Goal: Task Accomplishment & Management: Manage account settings

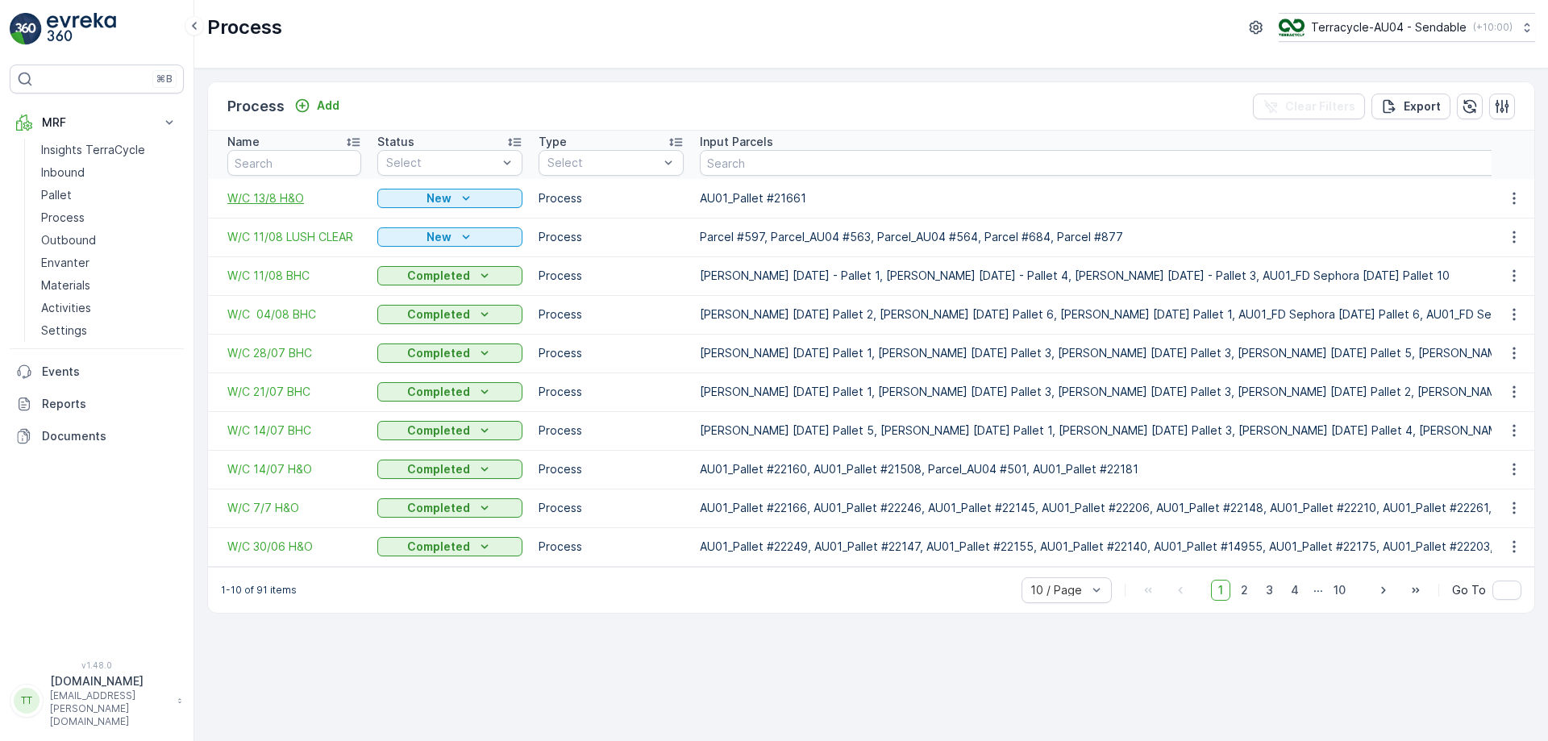
click at [294, 195] on span "W/C 13/8 H&O" at bounding box center [294, 198] width 134 height 16
click at [106, 287] on link "Materials" at bounding box center [109, 285] width 149 height 23
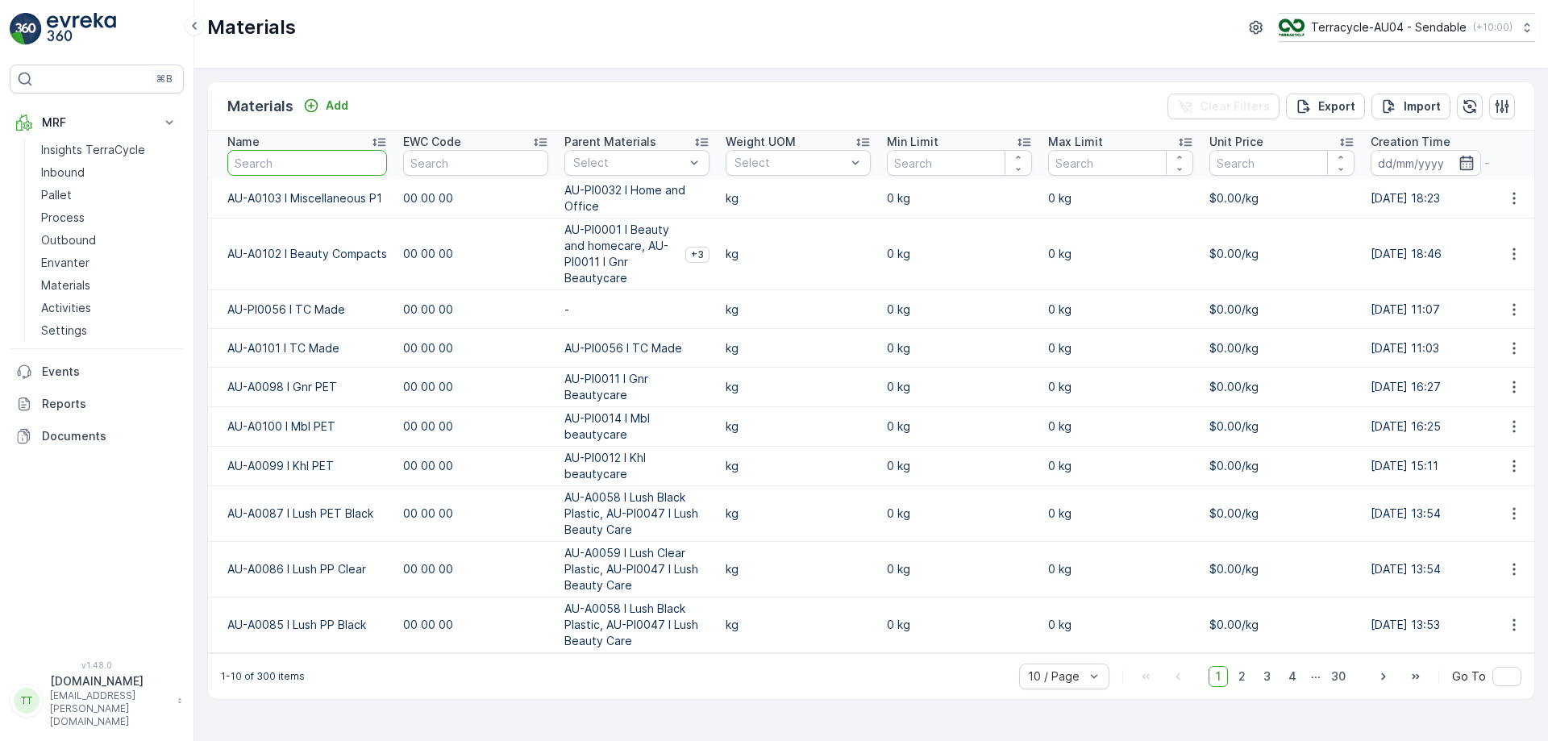
click at [273, 173] on input "text" at bounding box center [307, 163] width 160 height 26
type input "lush"
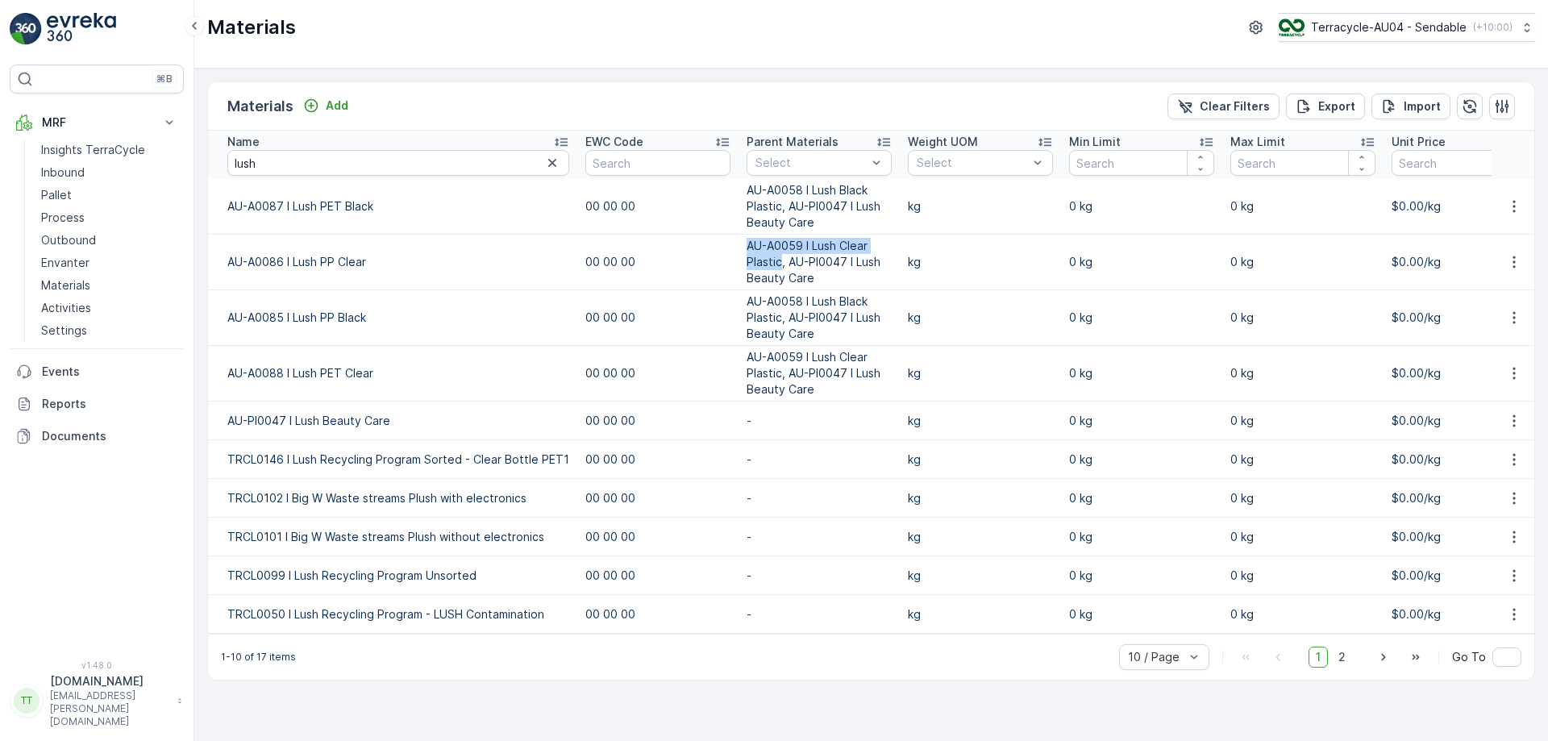
drag, startPoint x: 742, startPoint y: 243, endPoint x: 777, endPoint y: 263, distance: 40.8
click at [777, 263] on p "AU-A0059 I Lush Clear Plastic, AU-PI0047 I Lush Beauty Care" at bounding box center [819, 262] width 145 height 48
copy p "AU-A0059 I Lush Clear Plastic"
click at [359, 158] on input "lush" at bounding box center [398, 163] width 342 height 26
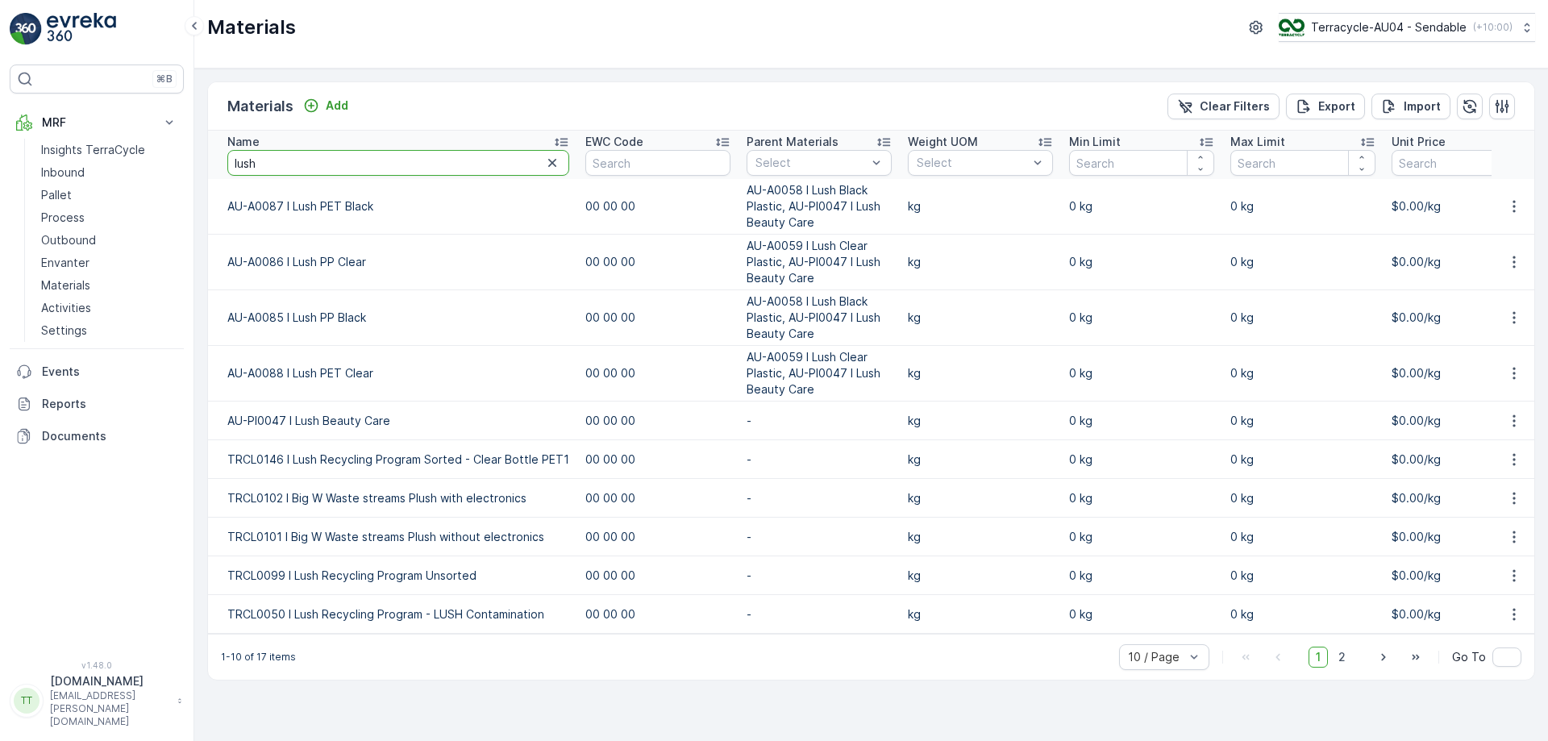
paste input "AU-A0059 I Lush Clear Plastic"
type input "AU-A0059 I Lush Clear Plastic"
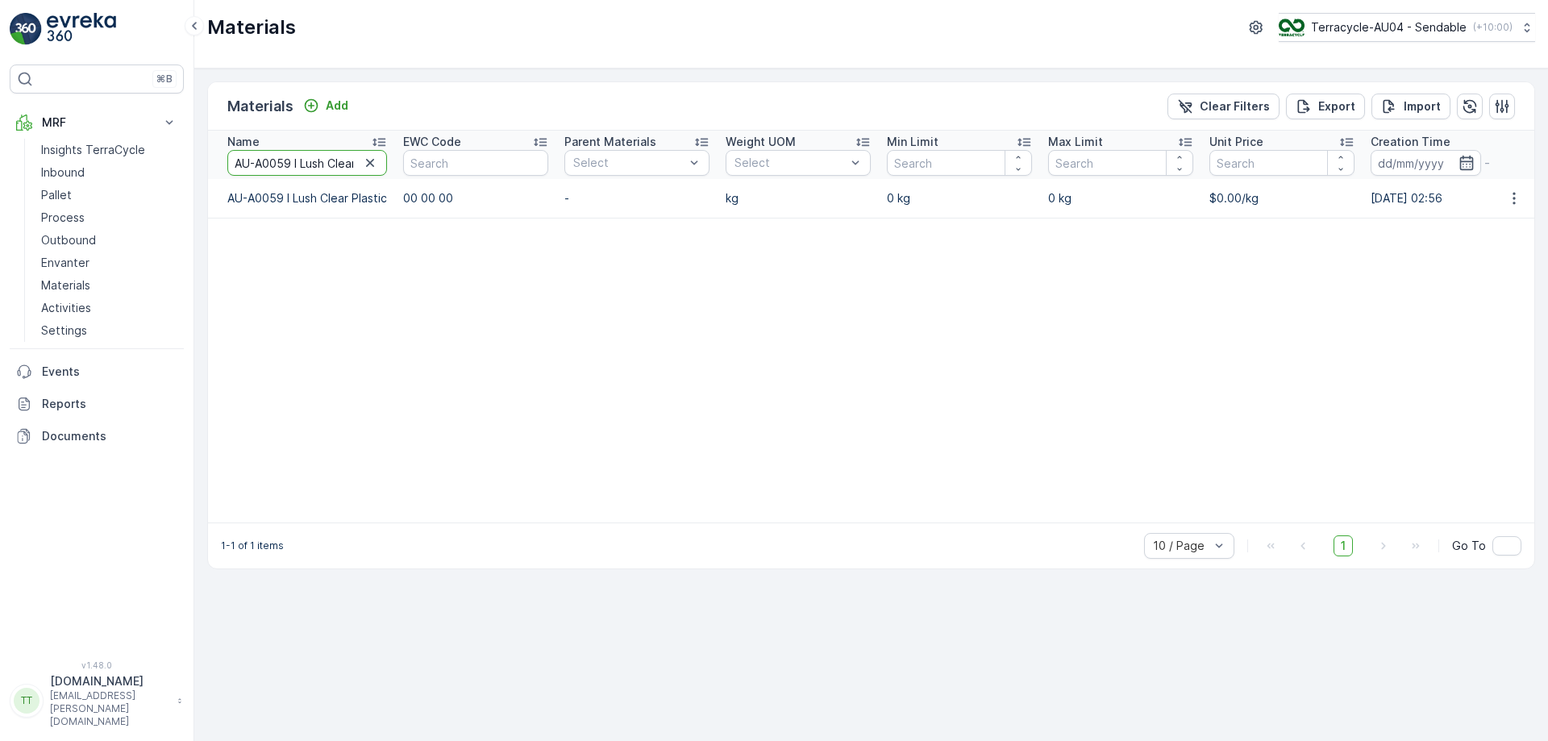
click at [308, 160] on input "AU-A0059 I Lush Clear Plastic" at bounding box center [307, 163] width 160 height 26
type input "alum"
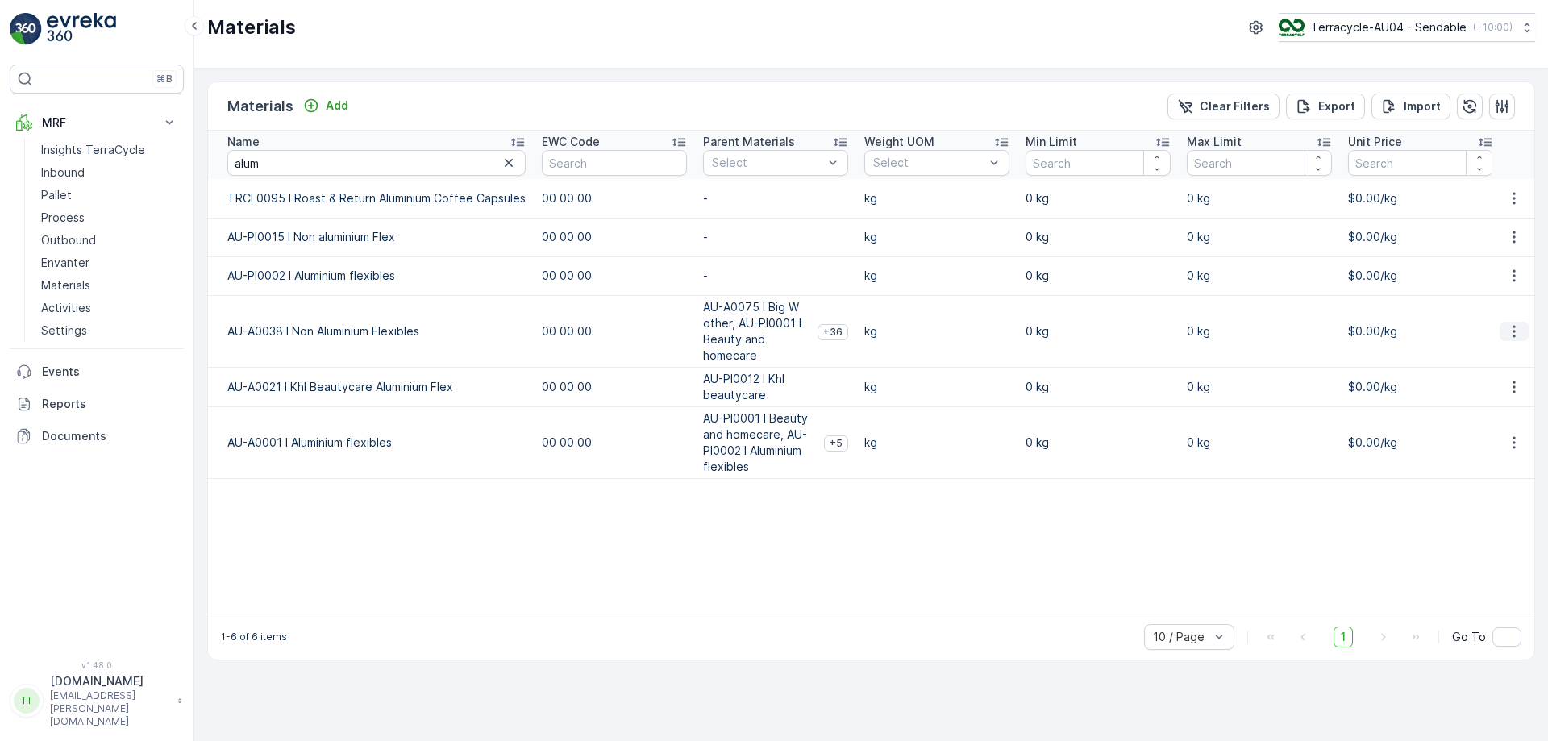
click at [1523, 333] on button "button" at bounding box center [1514, 331] width 29 height 19
click at [1481, 356] on span "Edit Material" at bounding box center [1459, 356] width 68 height 16
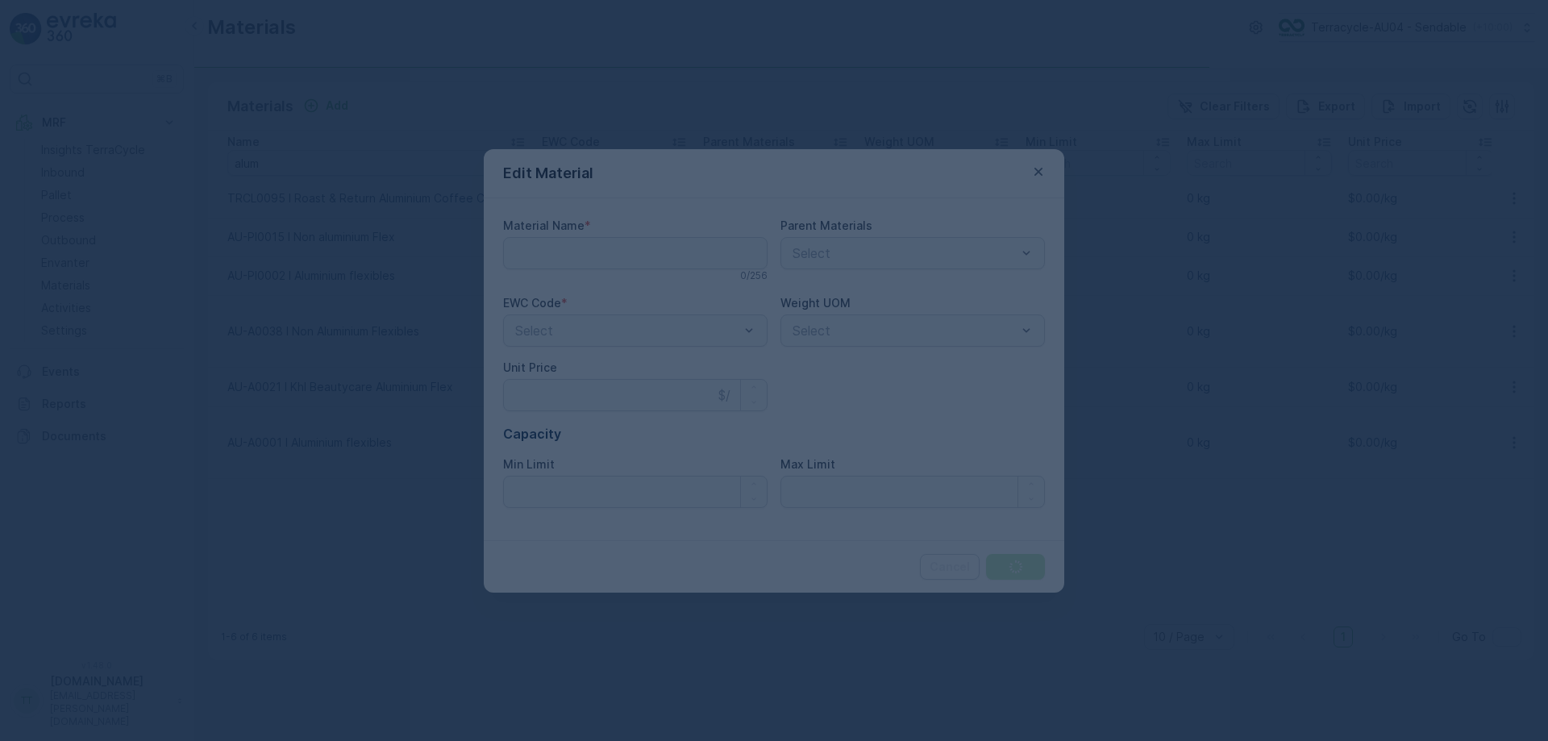
type Name "AU-A0038 I Non Aluminium Flexibles"
type Price "0"
type Limit "0"
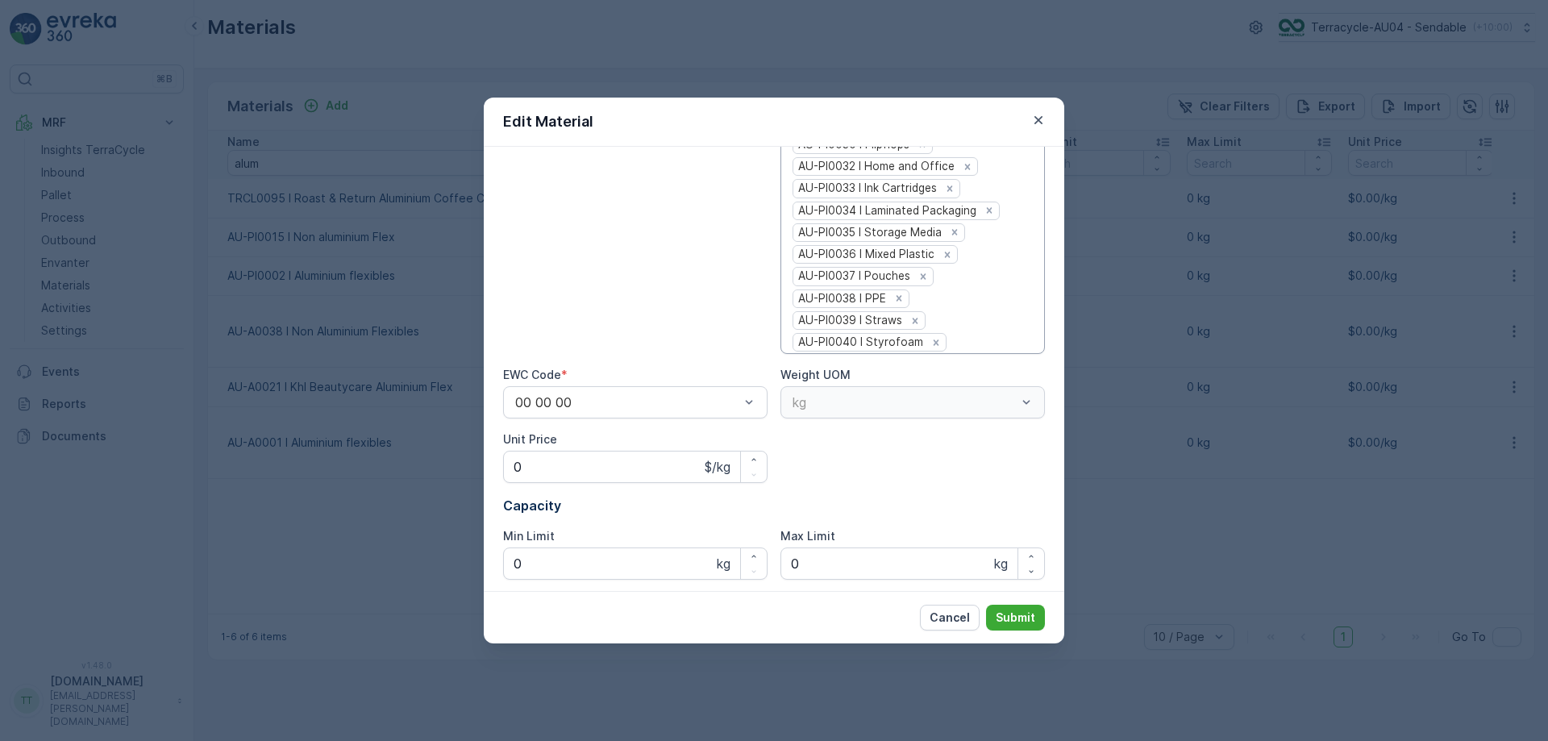
scroll to position [689, 0]
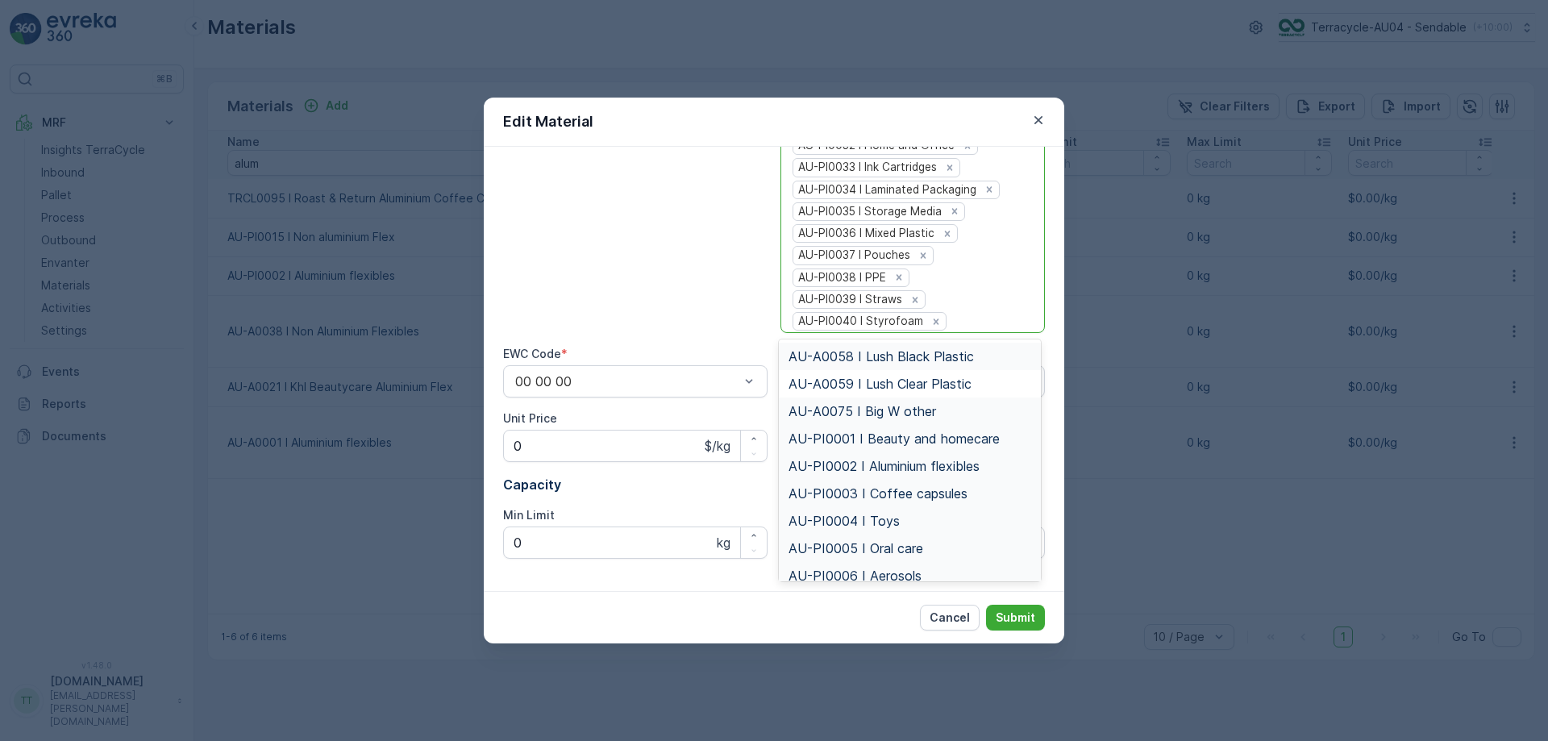
paste input "AU-A0059 I Lush Clear Plastic"
type input "AU-A0059 I Lush Clear Plastic"
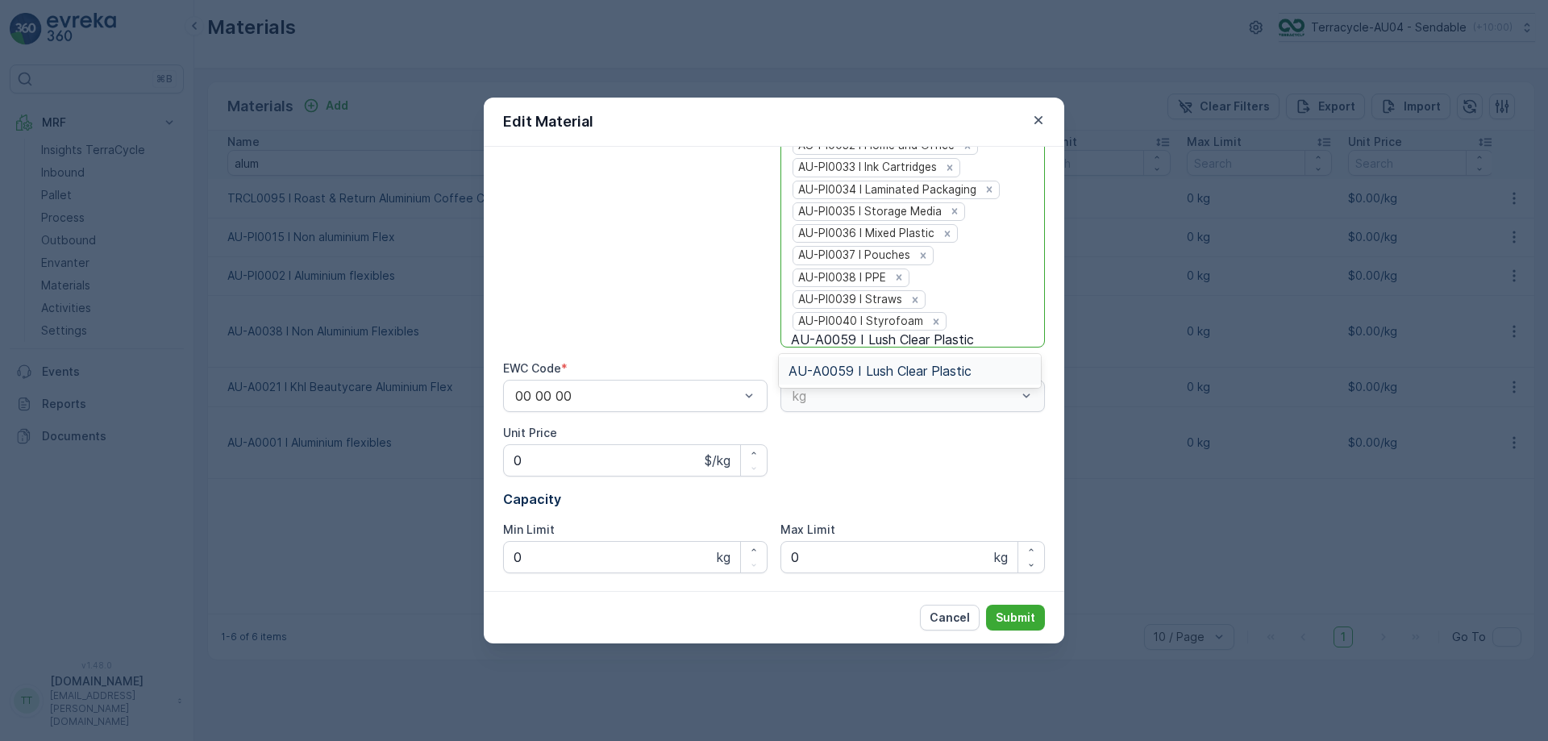
click at [932, 366] on span "AU-A0059 I Lush Clear Plastic" at bounding box center [880, 371] width 183 height 15
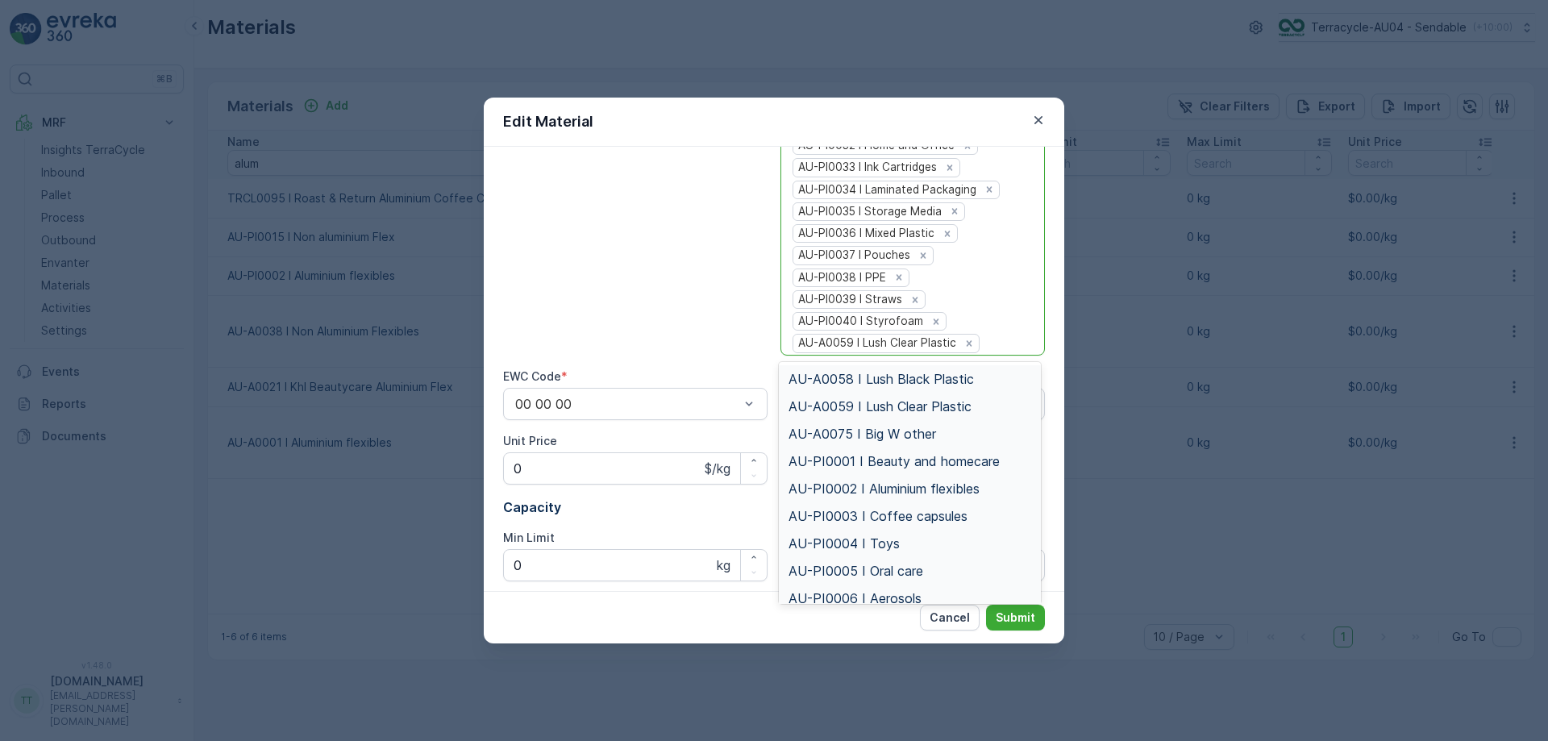
click at [965, 377] on span "AU-A0058 I Lush Black Plastic" at bounding box center [881, 379] width 185 height 15
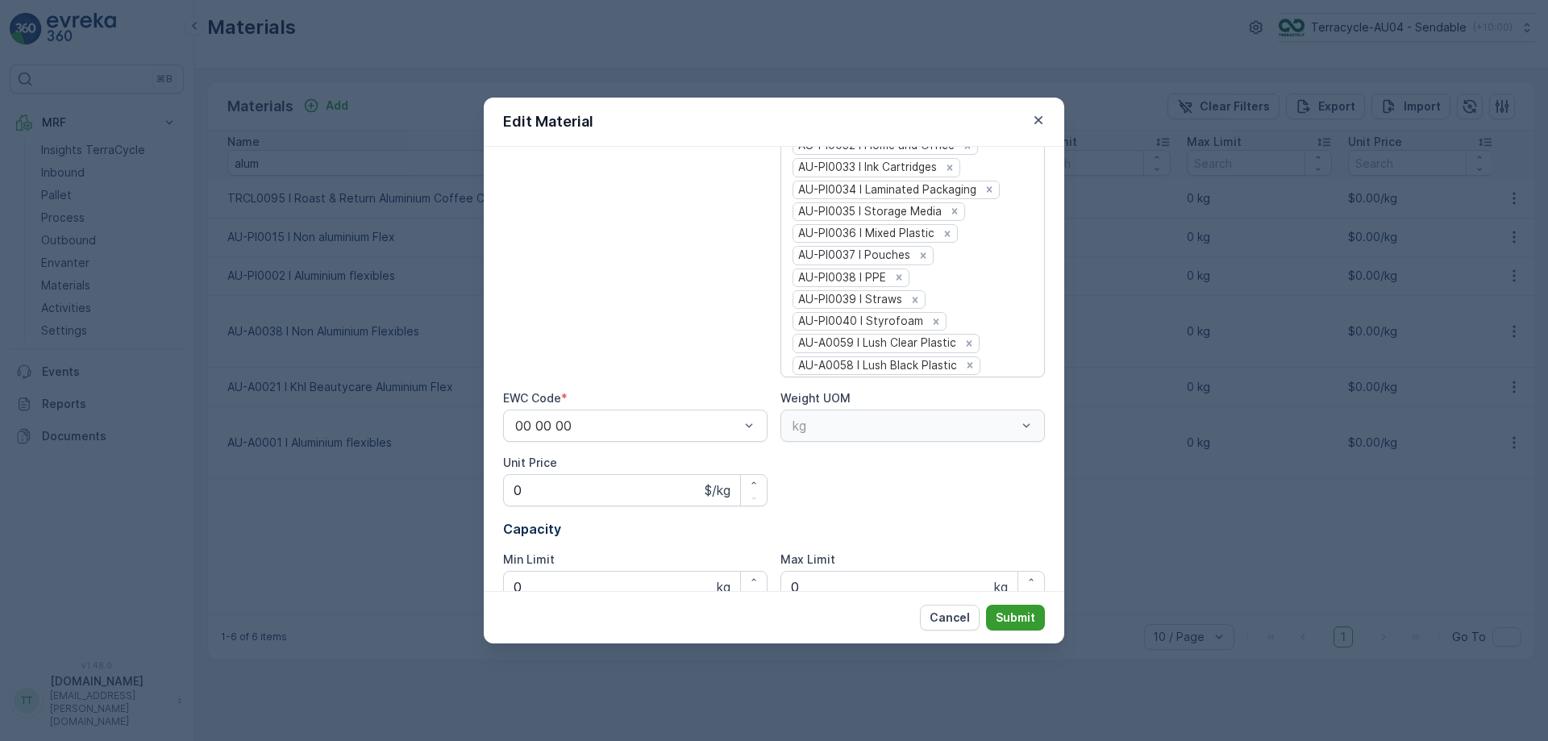
click at [1010, 612] on p "Submit" at bounding box center [1016, 618] width 40 height 16
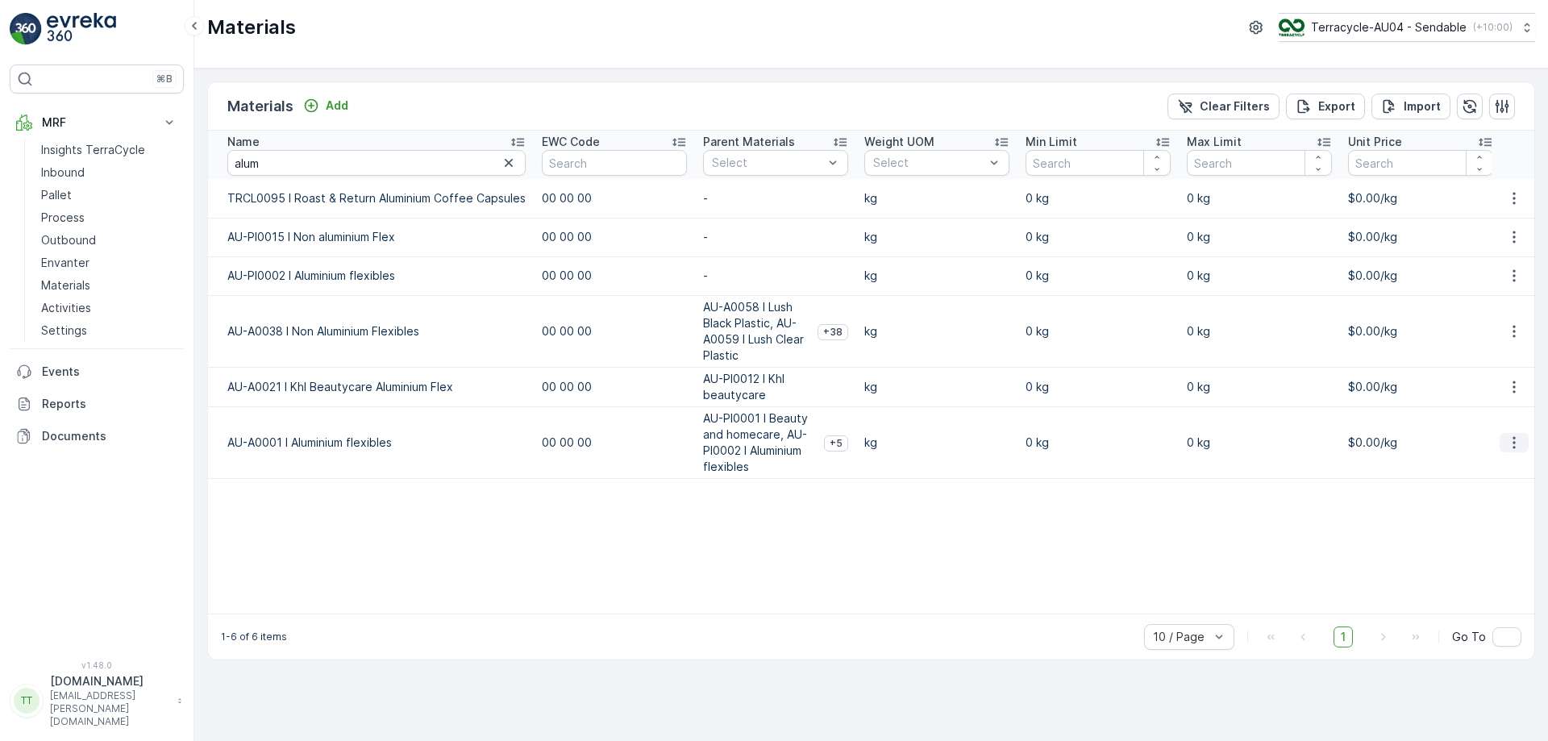
click at [1514, 439] on icon "button" at bounding box center [1514, 443] width 16 height 16
click at [1476, 457] on div "Edit Material" at bounding box center [1482, 467] width 129 height 23
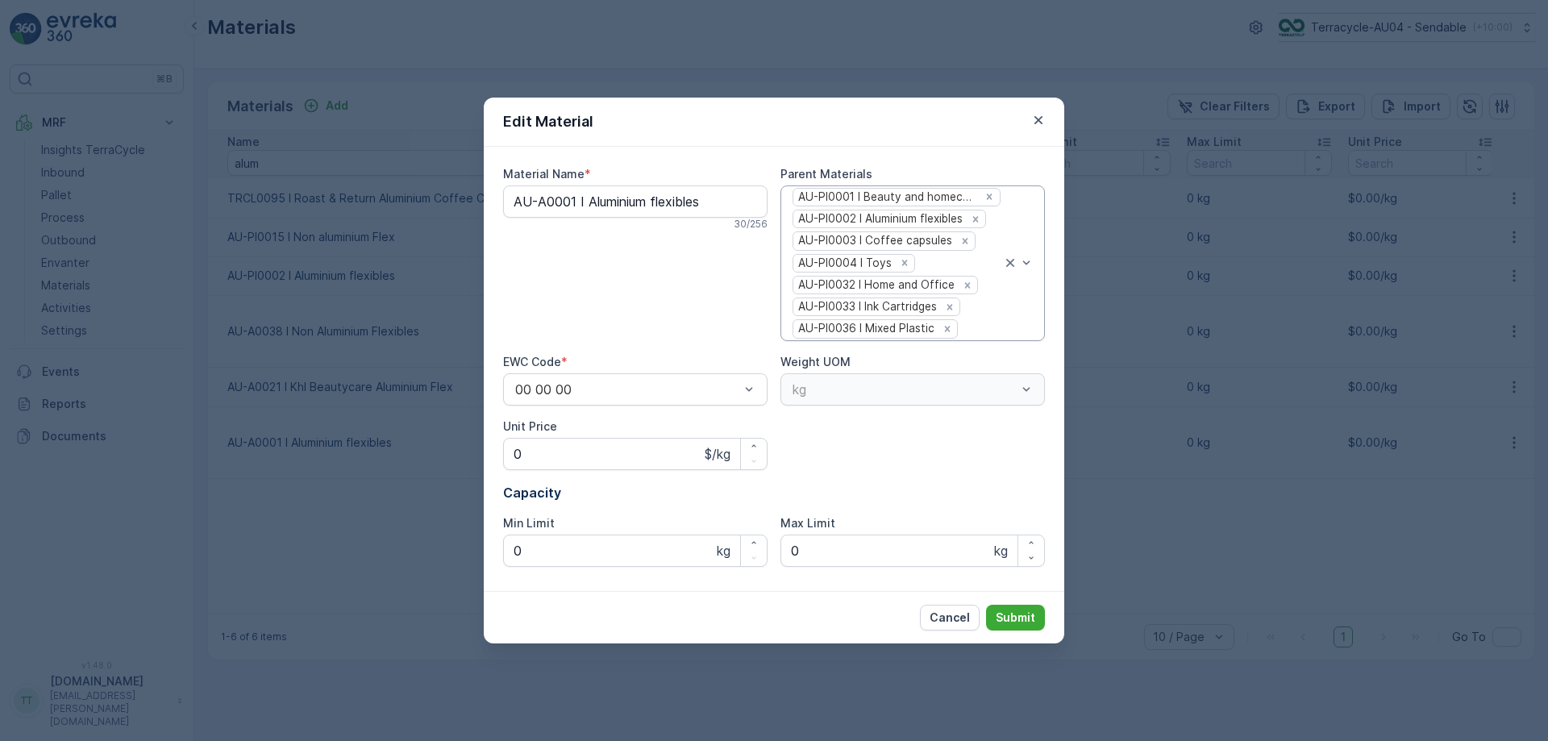
type Name "AU-A0001 I Aluminium flexibles"
type Price "0"
type Limit "0"
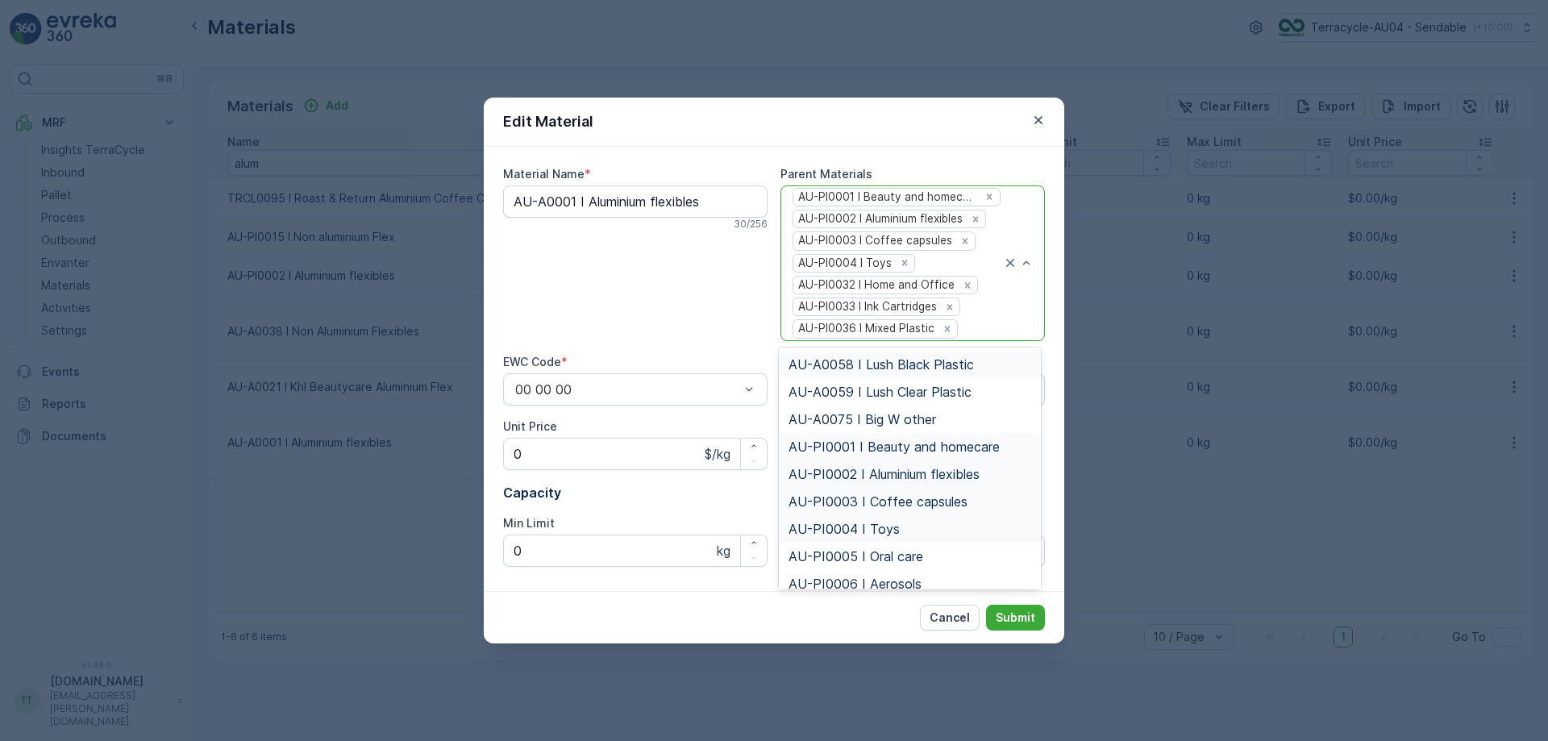
click at [1009, 314] on div at bounding box center [1018, 263] width 32 height 154
paste input "AU-A0059 I Lush Clear Plastic"
type input "AU-A0059 I Lush Clear Plastic"
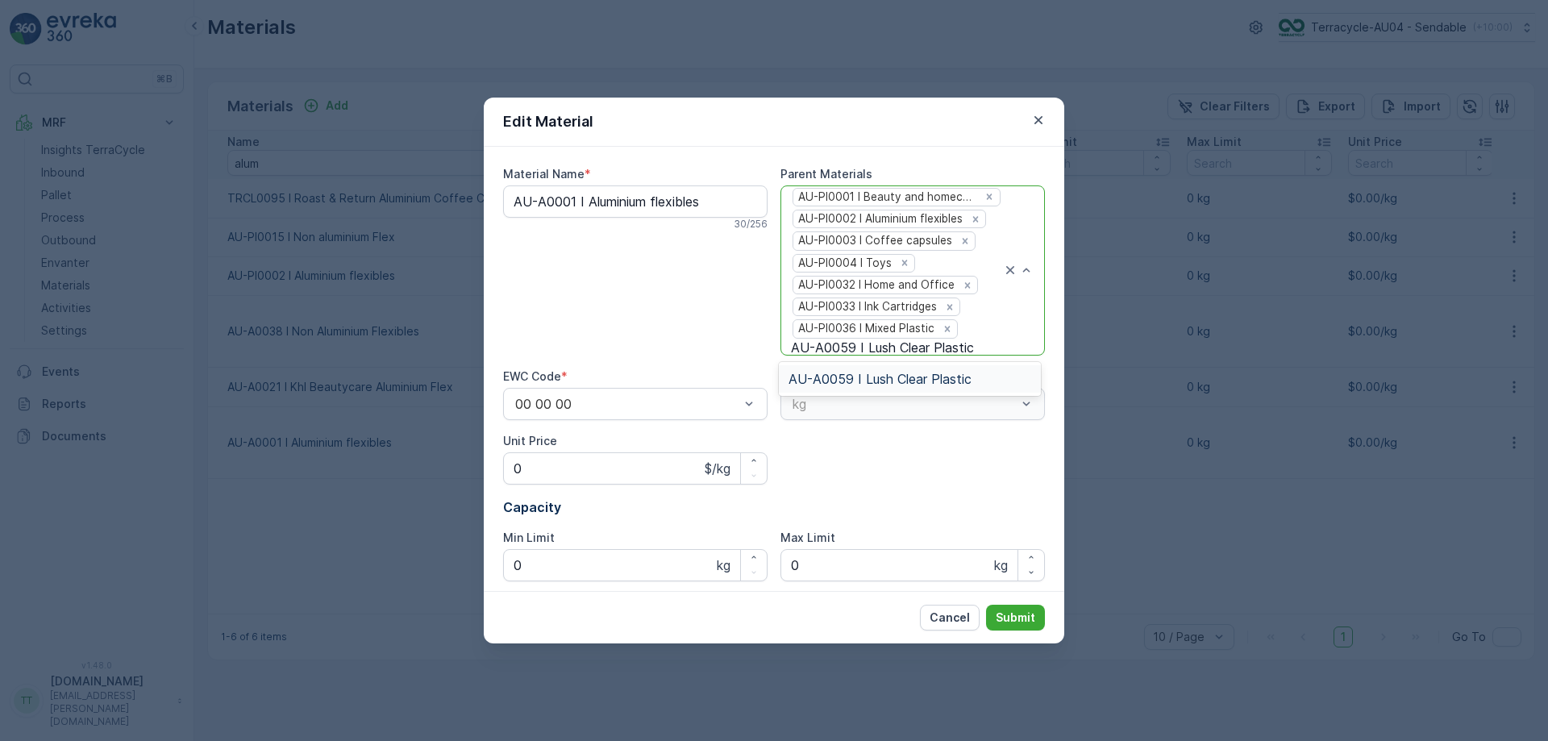
click at [906, 377] on span "AU-A0059 I Lush Clear Plastic" at bounding box center [880, 379] width 183 height 15
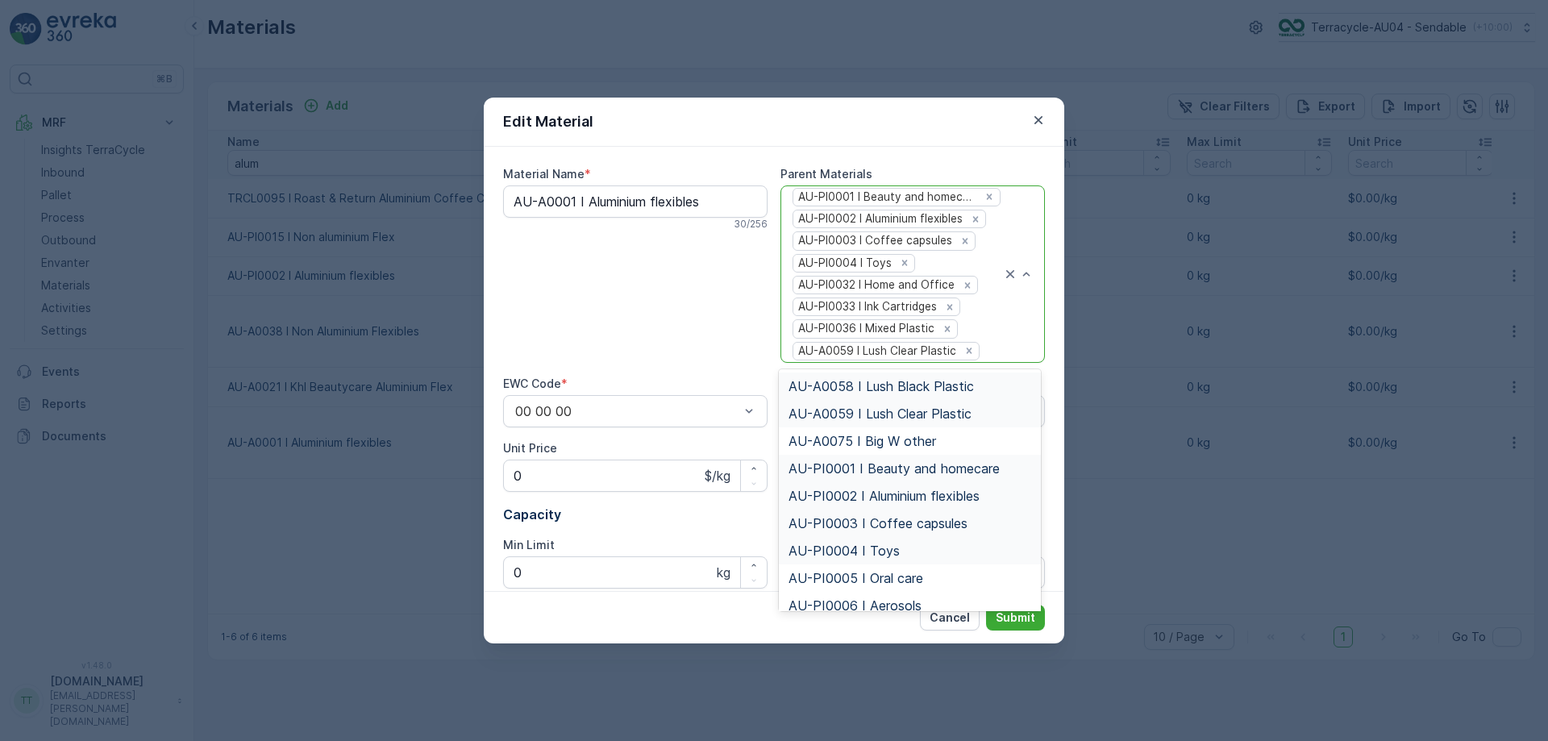
click at [1020, 350] on div at bounding box center [1018, 274] width 32 height 176
click at [952, 390] on span "AU-A0058 I Lush Black Plastic" at bounding box center [881, 386] width 185 height 15
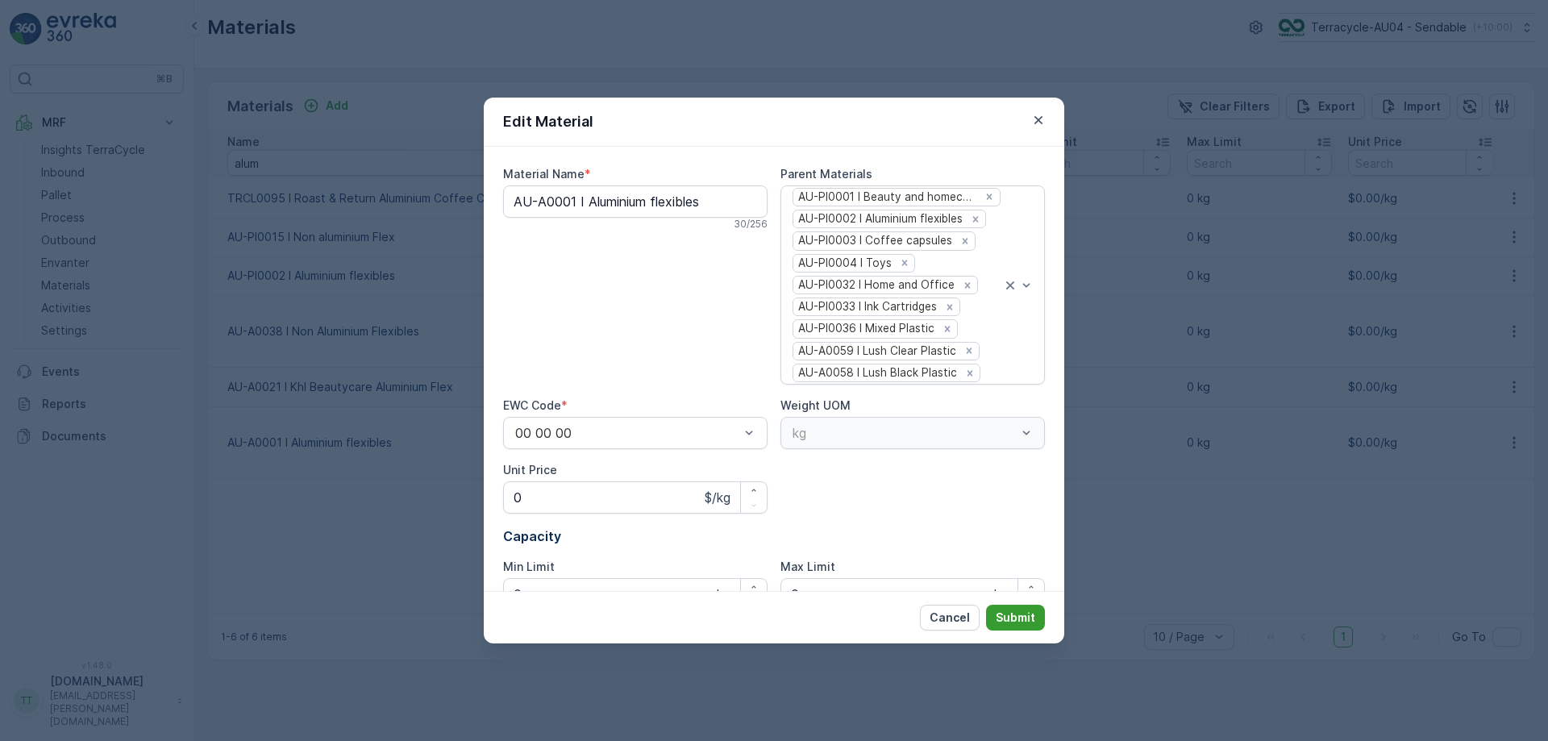
click at [1020, 619] on p "Submit" at bounding box center [1016, 618] width 40 height 16
